Goal: Navigation & Orientation: Understand site structure

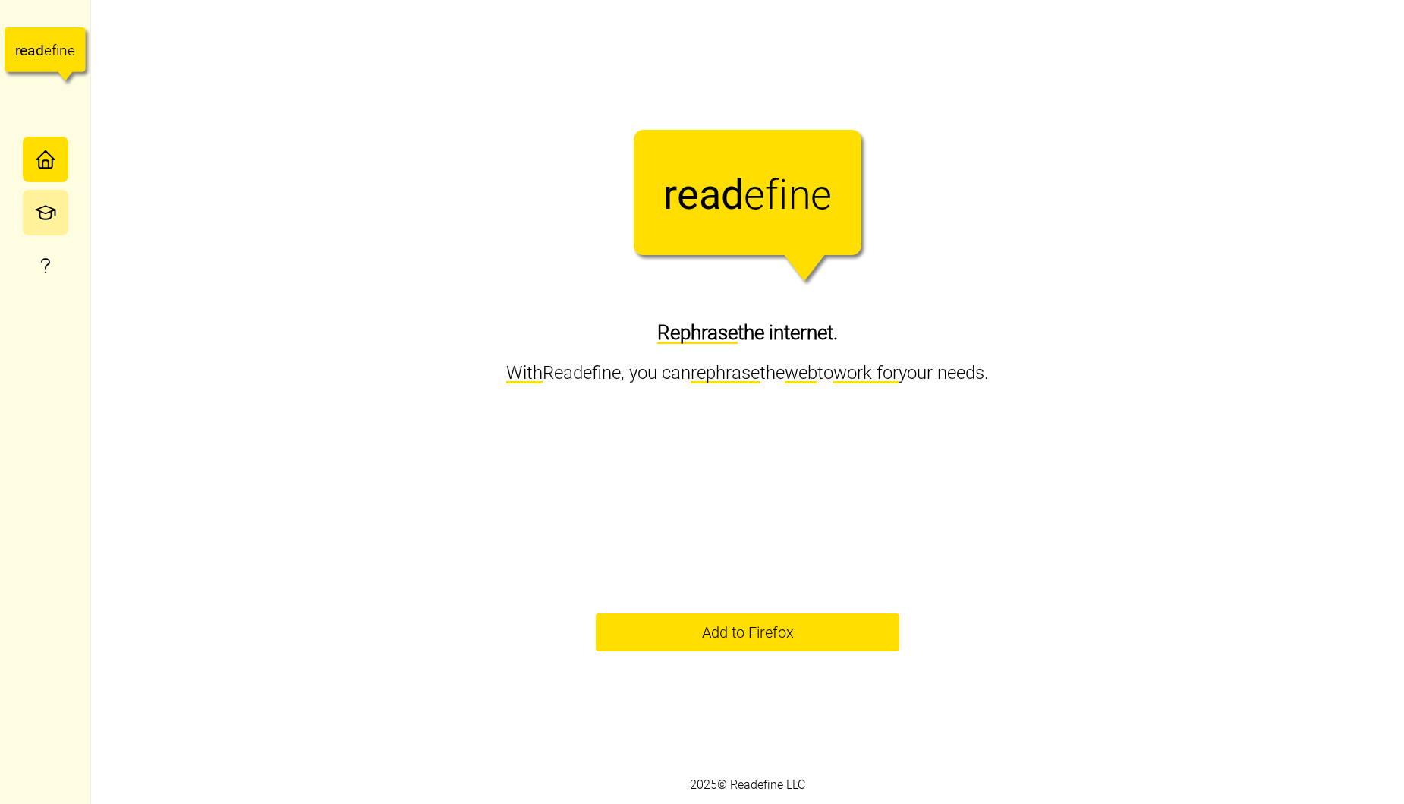
click at [39, 218] on icon "button" at bounding box center [45, 212] width 23 height 23
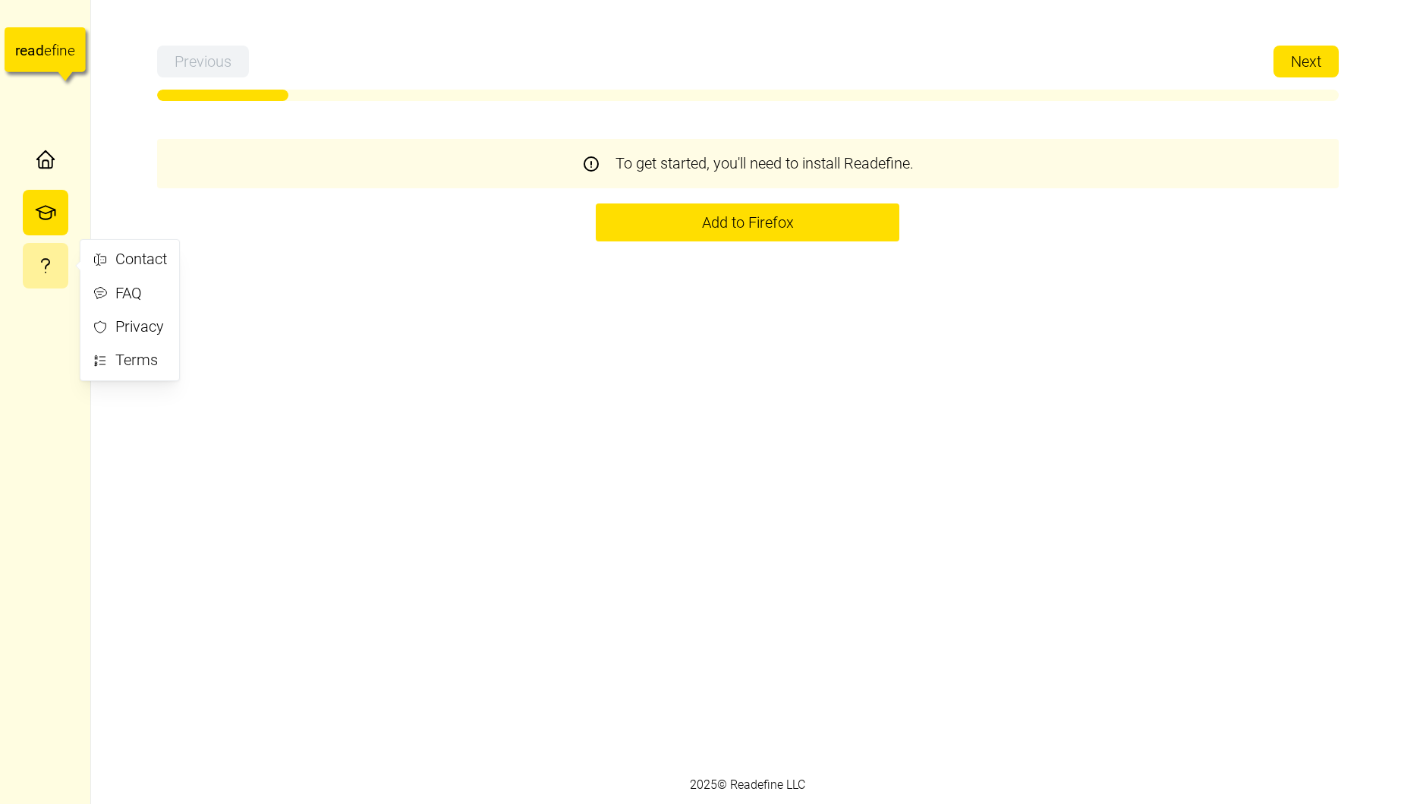
click at [50, 251] on button "button" at bounding box center [46, 266] width 46 height 46
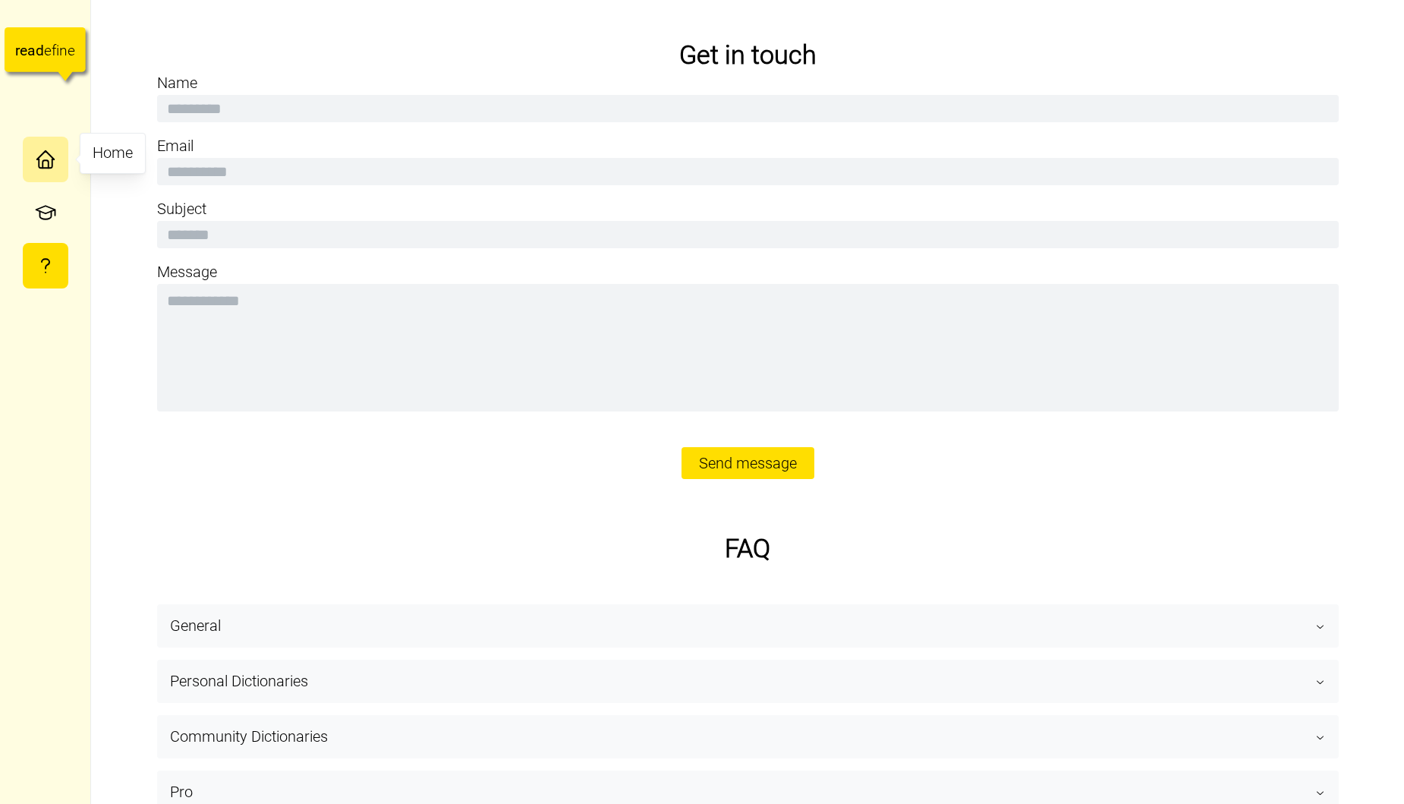
type textarea "*"
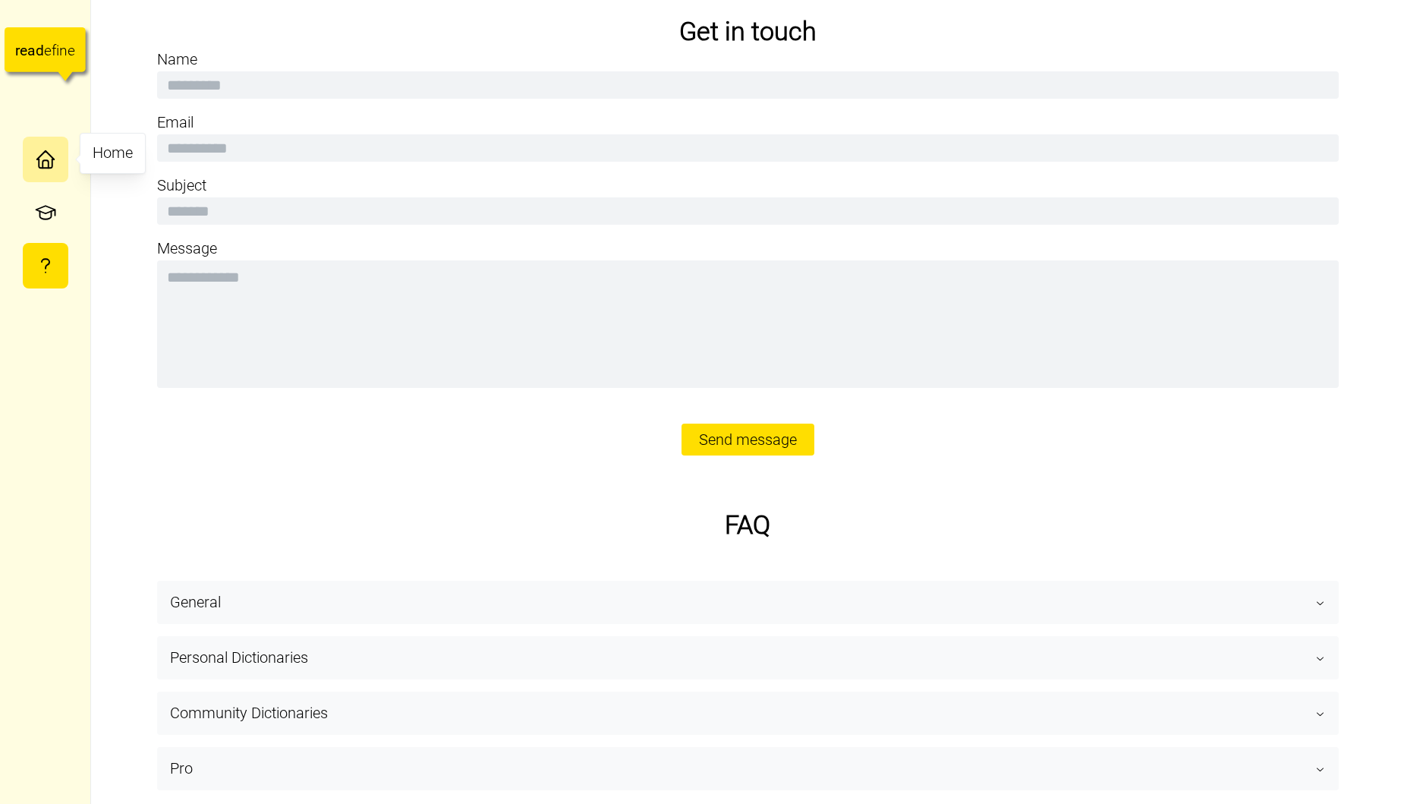
click at [45, 167] on icon "button" at bounding box center [45, 159] width 23 height 23
